Goal: Task Accomplishment & Management: Manage account settings

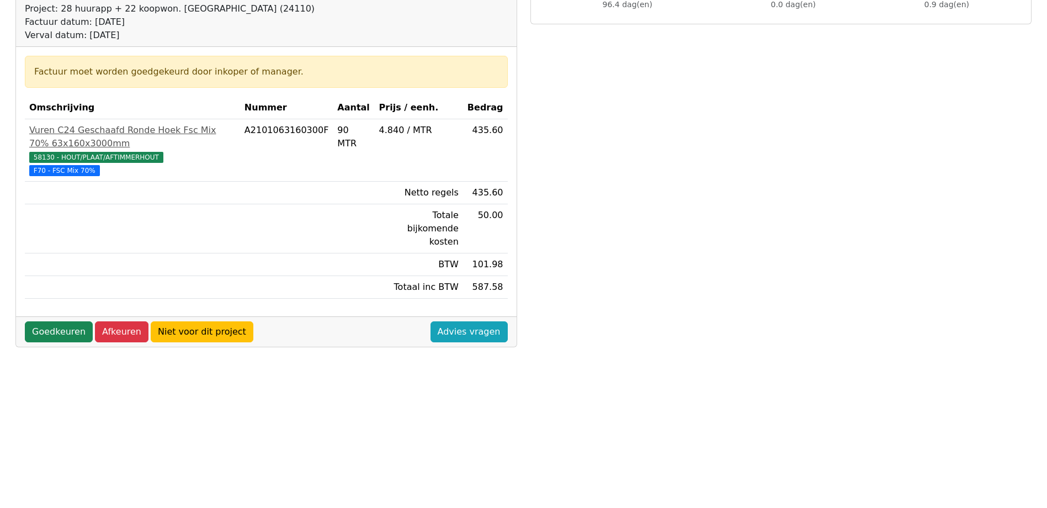
scroll to position [145, 0]
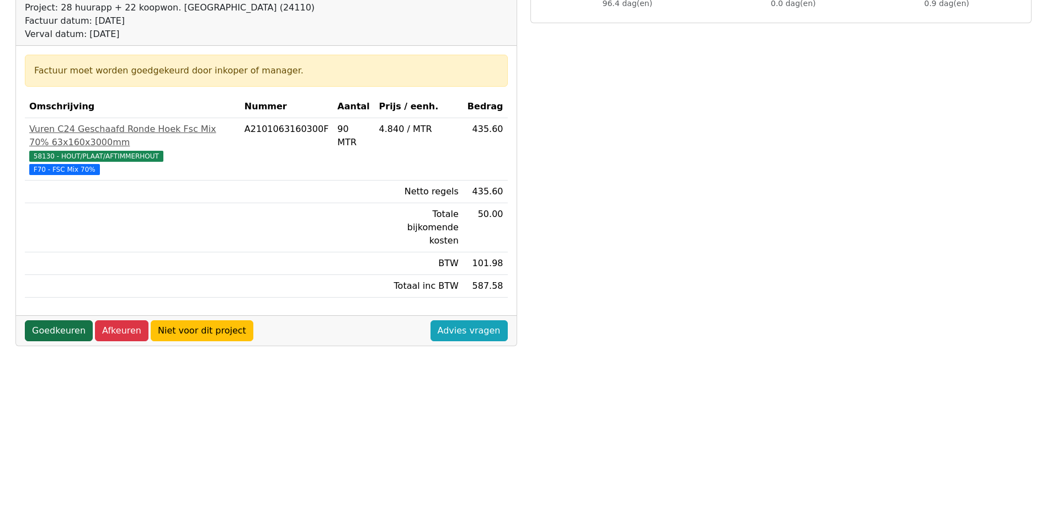
click at [67, 320] on link "Goedkeuren" at bounding box center [59, 330] width 68 height 21
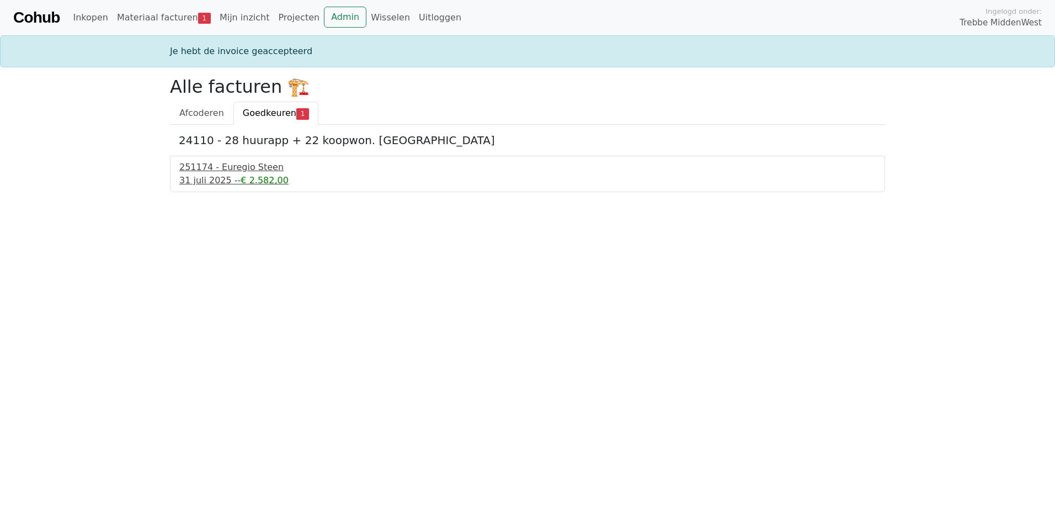
click at [257, 180] on span "-€ 2.582,00" at bounding box center [263, 180] width 51 height 10
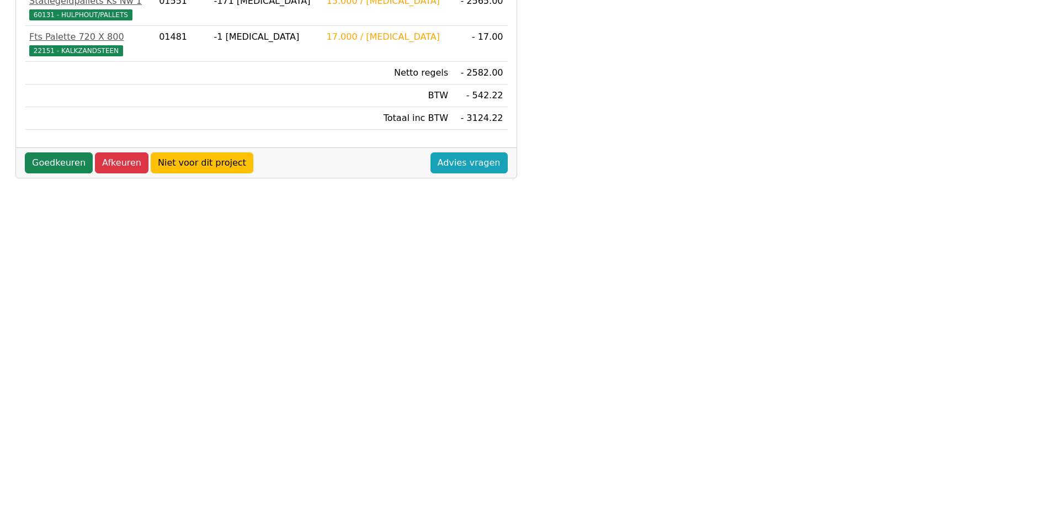
scroll to position [262, 0]
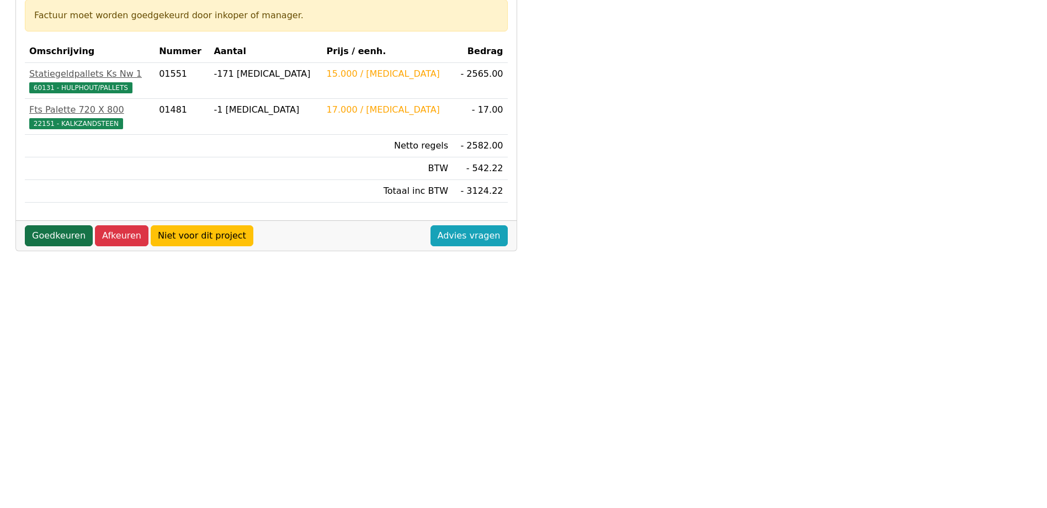
click at [55, 233] on link "Goedkeuren" at bounding box center [59, 235] width 68 height 21
